Goal: Information Seeking & Learning: Check status

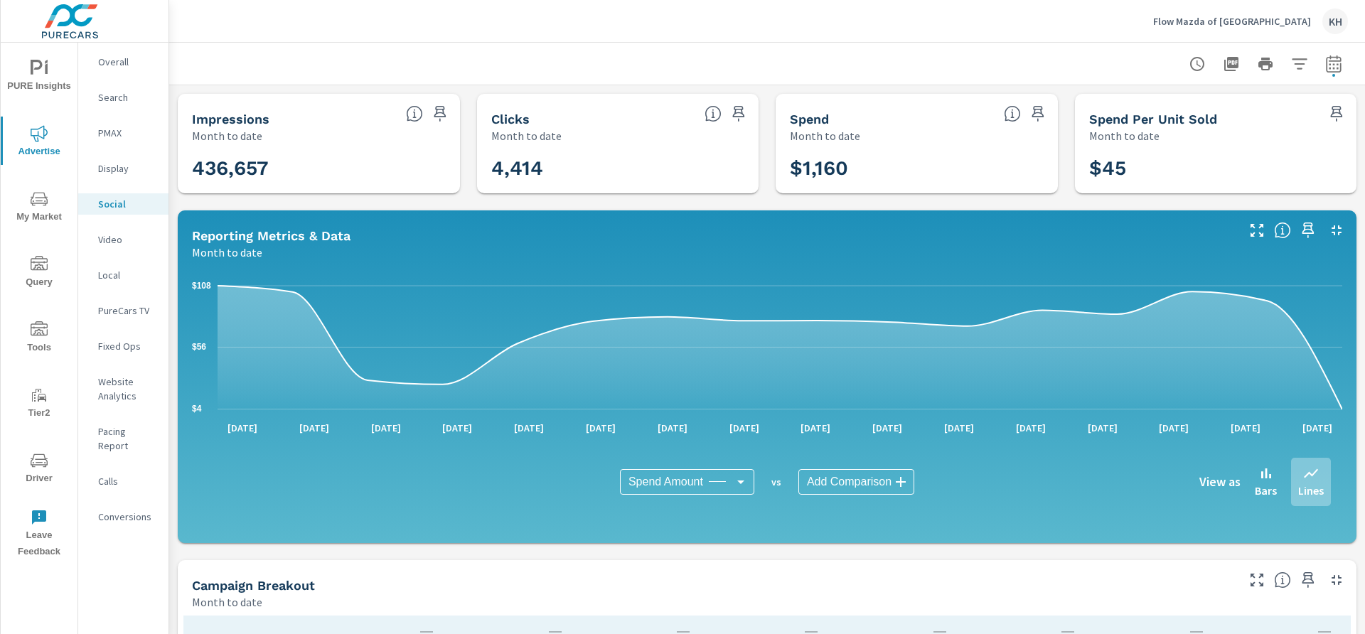
scroll to position [384, 0]
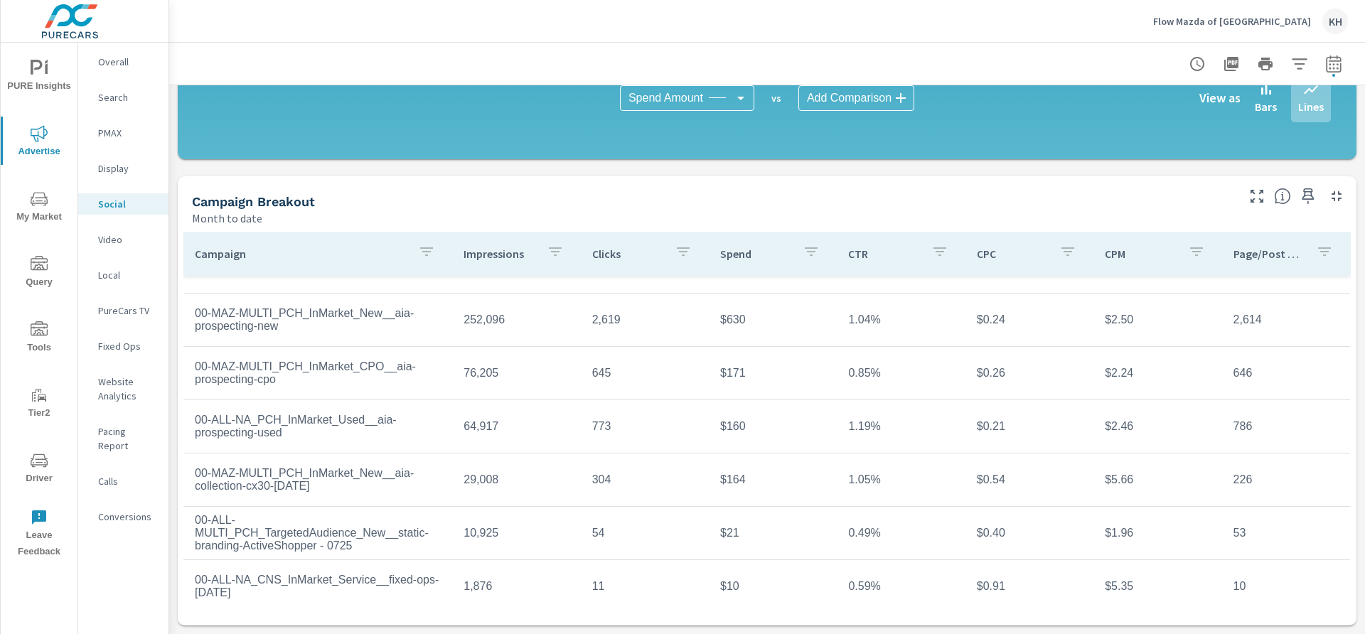
scroll to position [57, 0]
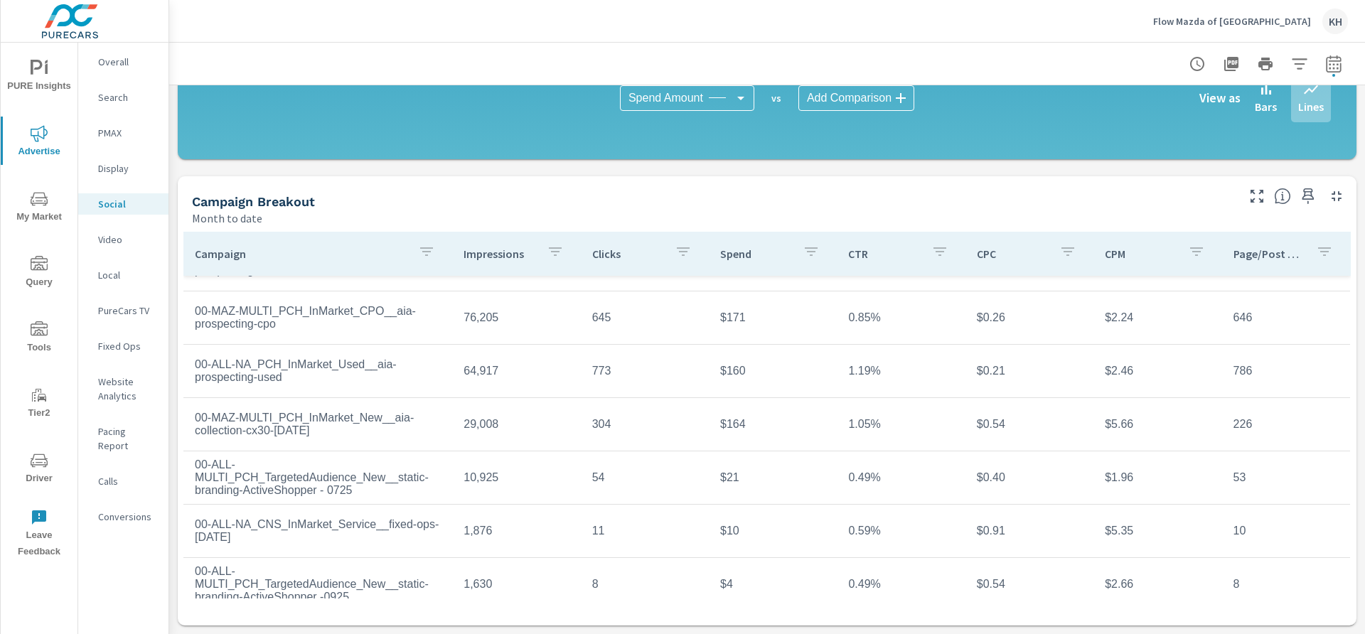
scroll to position [107, 0]
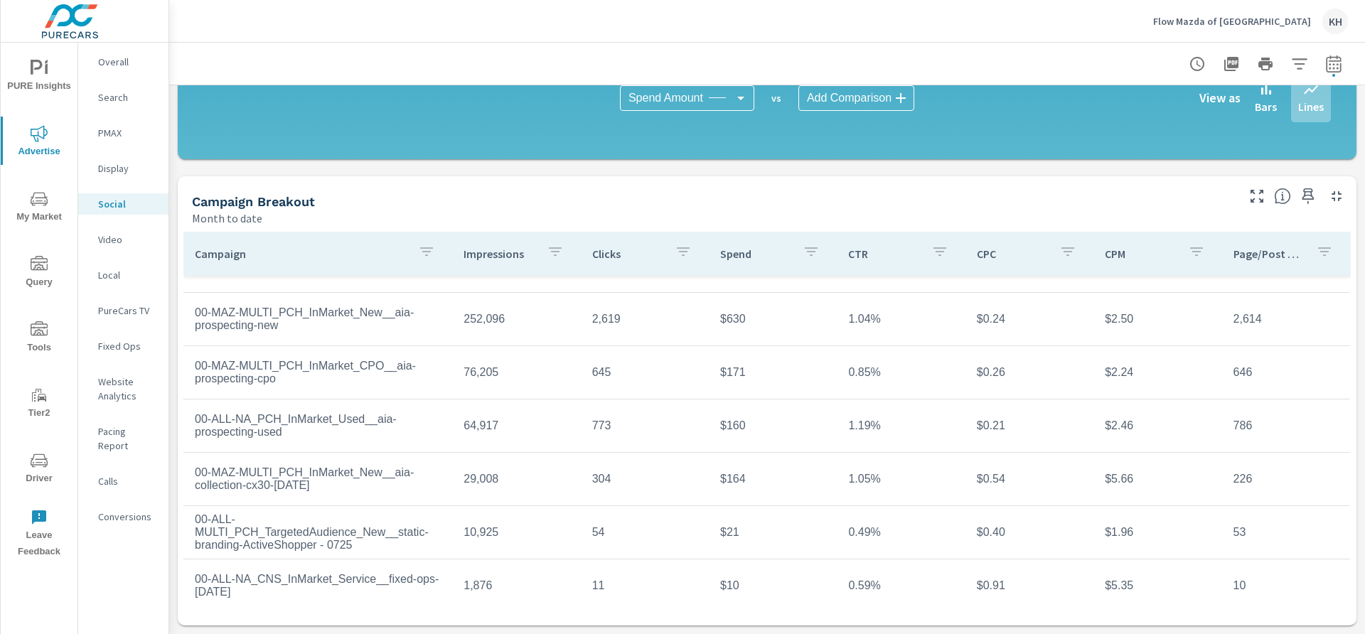
scroll to position [63, 0]
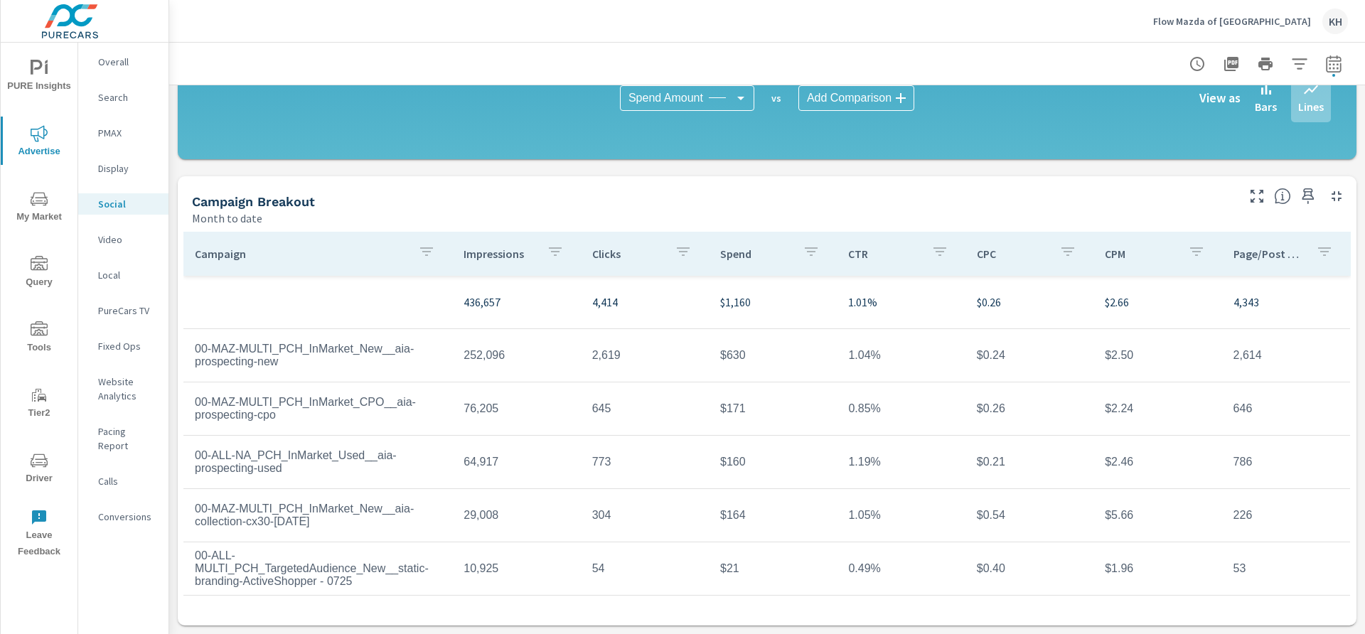
scroll to position [6, 0]
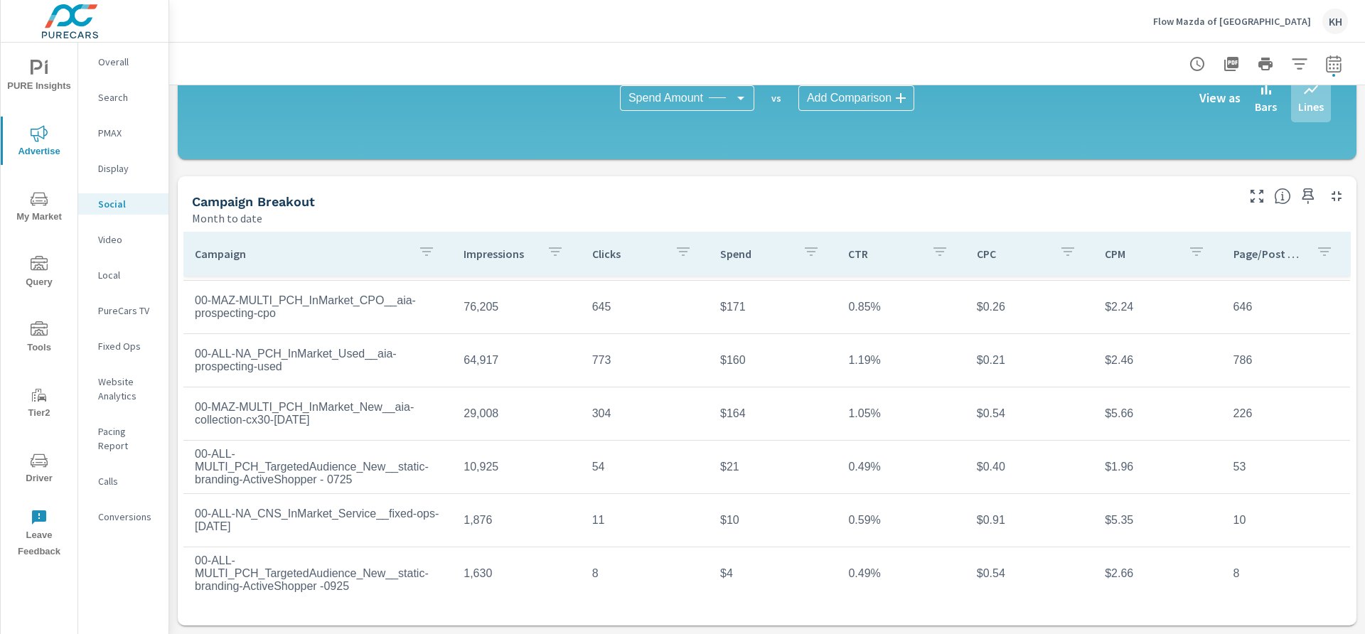
scroll to position [107, 0]
